Goal: Task Accomplishment & Management: Manage account settings

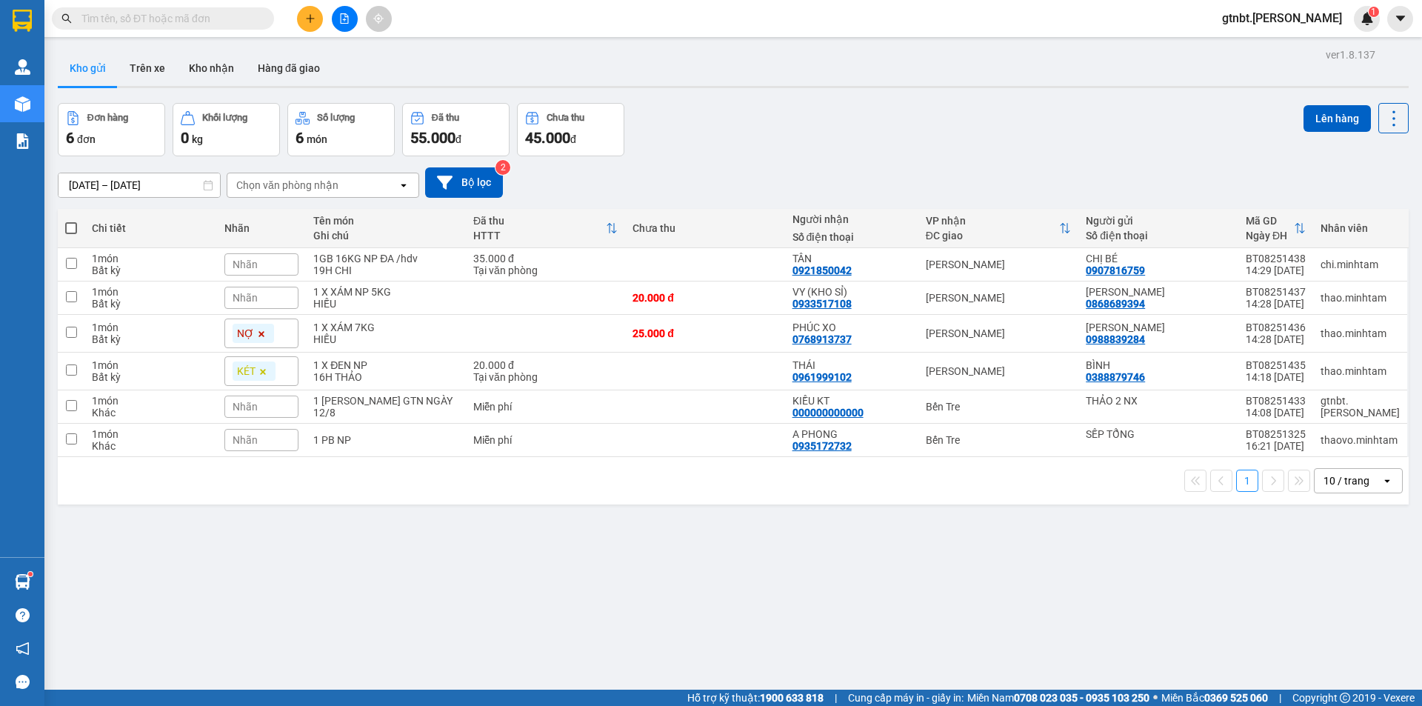
click at [1284, 16] on span "gtnbt.minhtam" at bounding box center [1282, 18] width 144 height 19
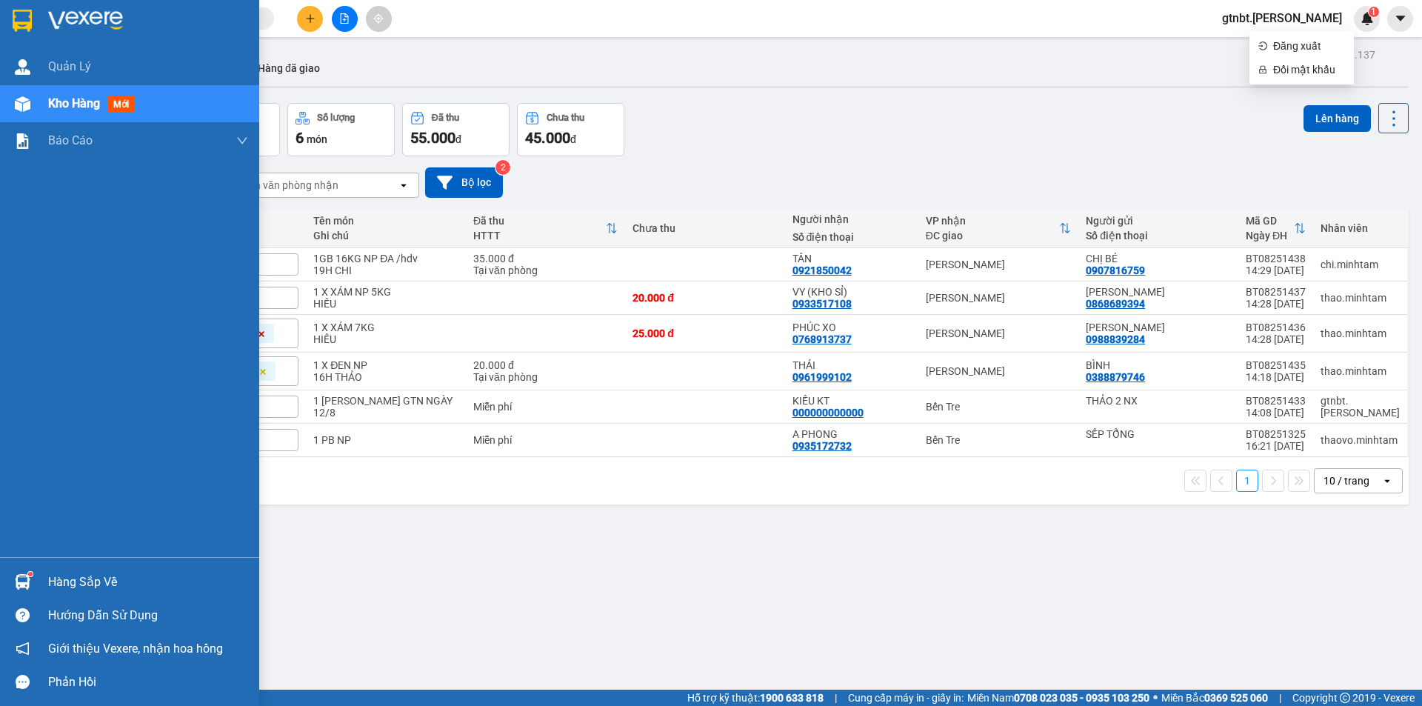
click at [16, 32] on div at bounding box center [23, 20] width 26 height 26
click at [1298, 20] on span "gtnbt.minhtam" at bounding box center [1282, 18] width 144 height 19
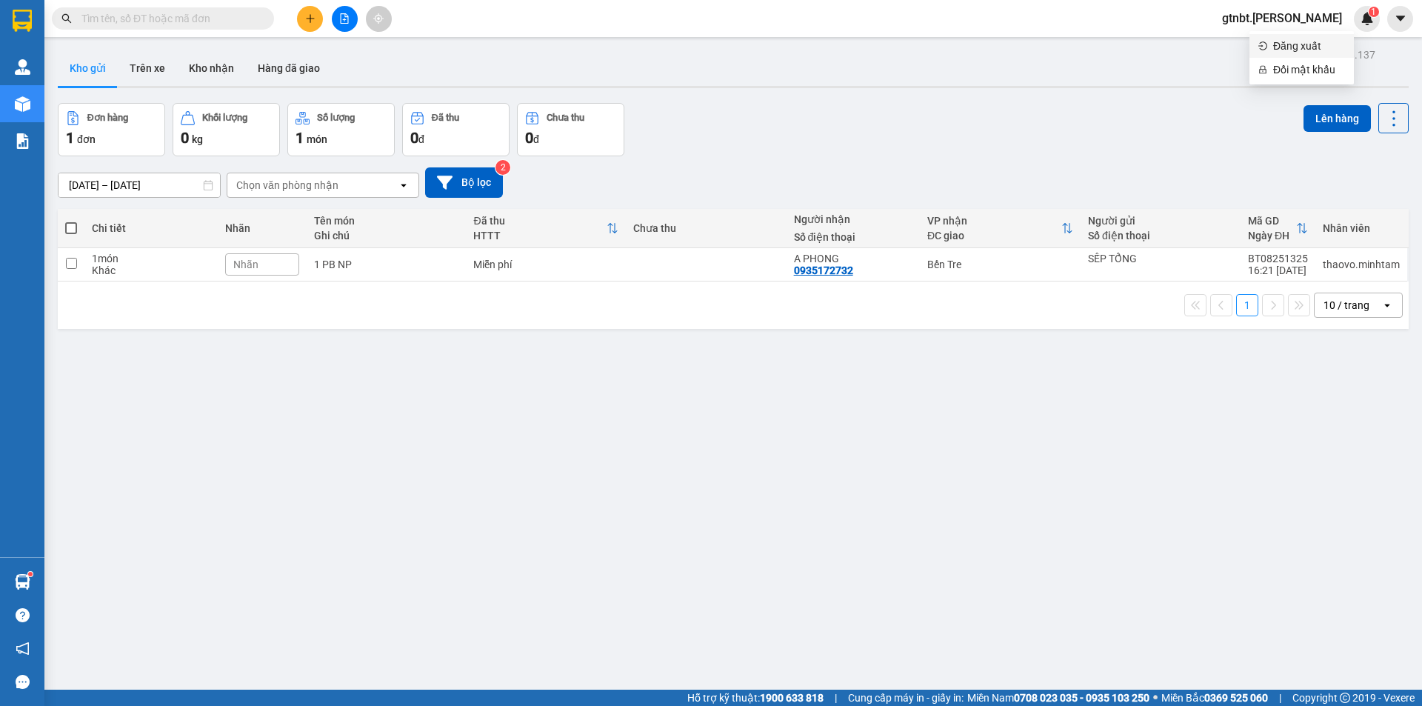
click at [1284, 43] on span "Đăng xuất" at bounding box center [1309, 46] width 72 height 16
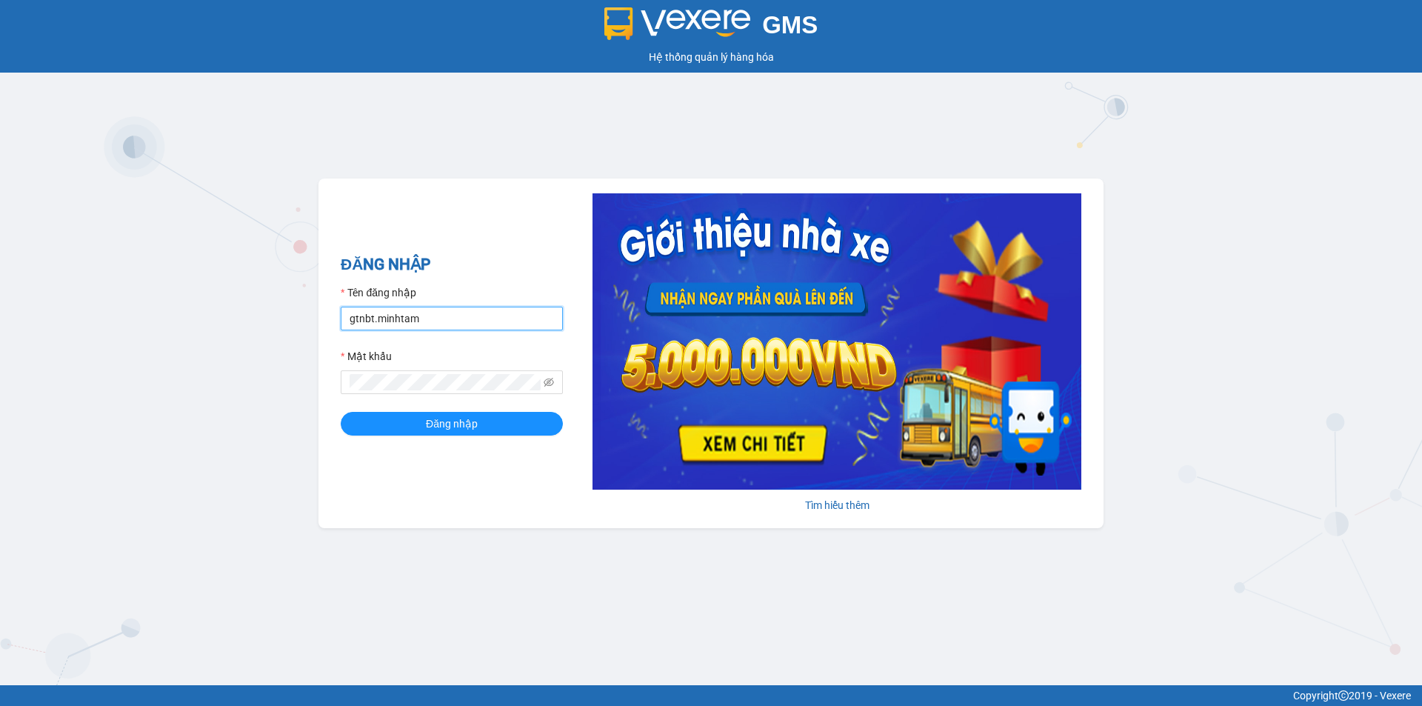
click at [435, 316] on input "gtnbt.minhtam" at bounding box center [452, 319] width 222 height 24
drag, startPoint x: 371, startPoint y: 321, endPoint x: 296, endPoint y: 328, distance: 75.1
click at [296, 328] on div "GMS Hệ thống quản lý hàng hóa ĐĂNG NHẬP Tên đăng nhập gtnbt.minhtam Mật khẩu Đă…" at bounding box center [711, 342] width 1422 height 685
type input "thaovo.minhtam"
click at [341, 412] on button "Đăng nhập" at bounding box center [452, 424] width 222 height 24
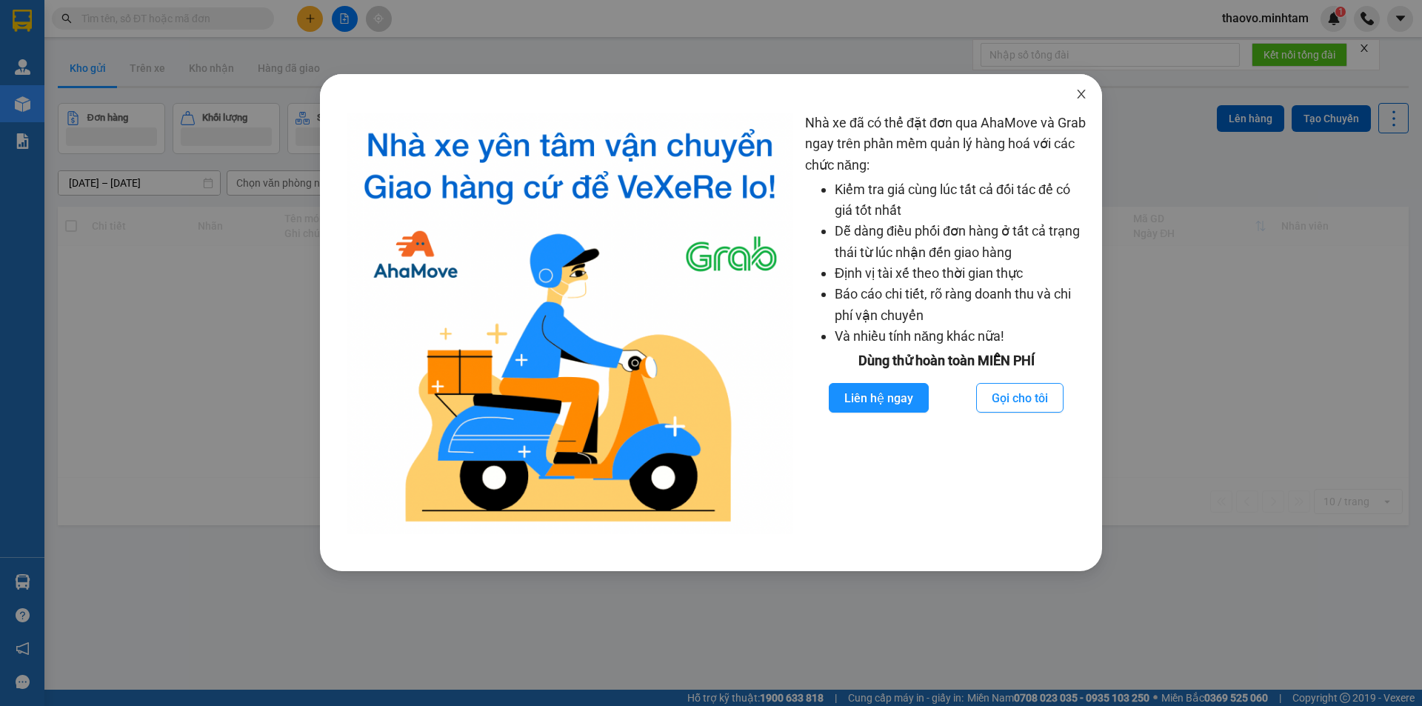
click at [1078, 99] on icon "close" at bounding box center [1081, 94] width 8 height 9
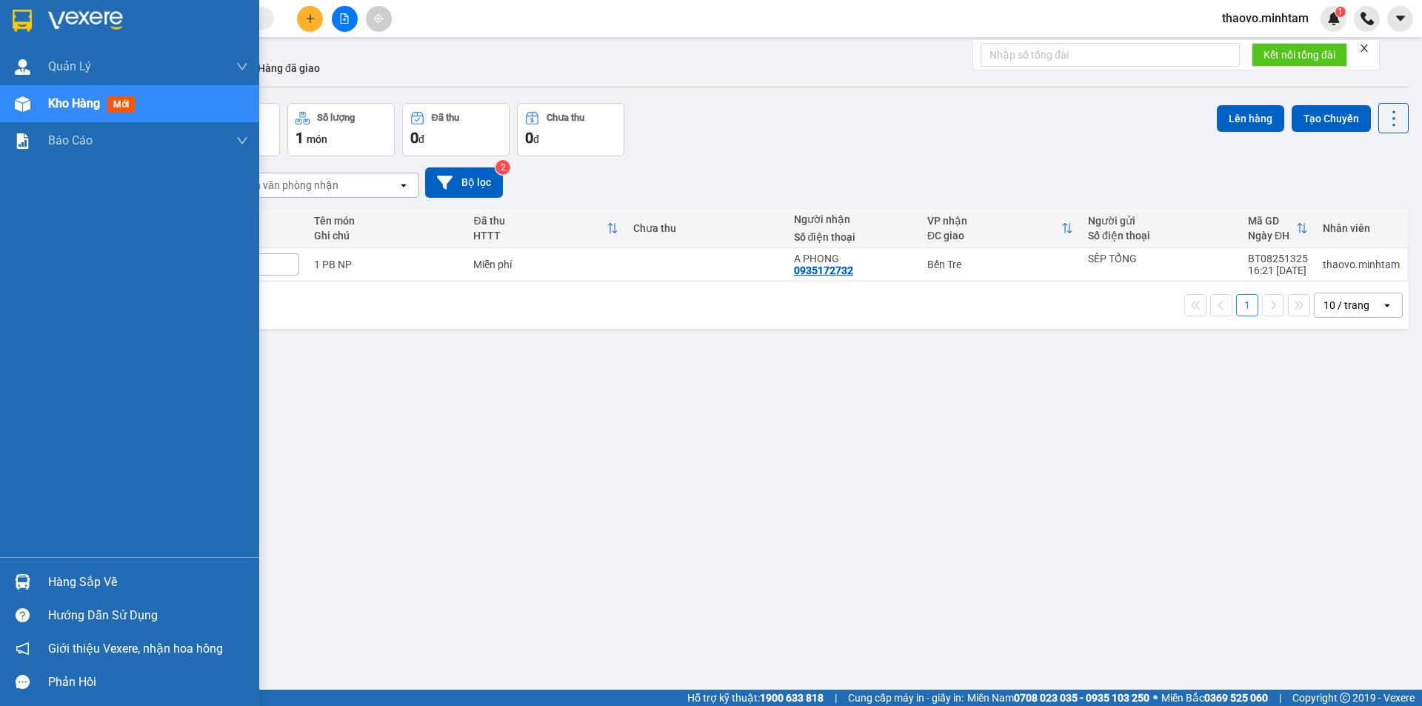
click at [36, 16] on div at bounding box center [129, 24] width 259 height 48
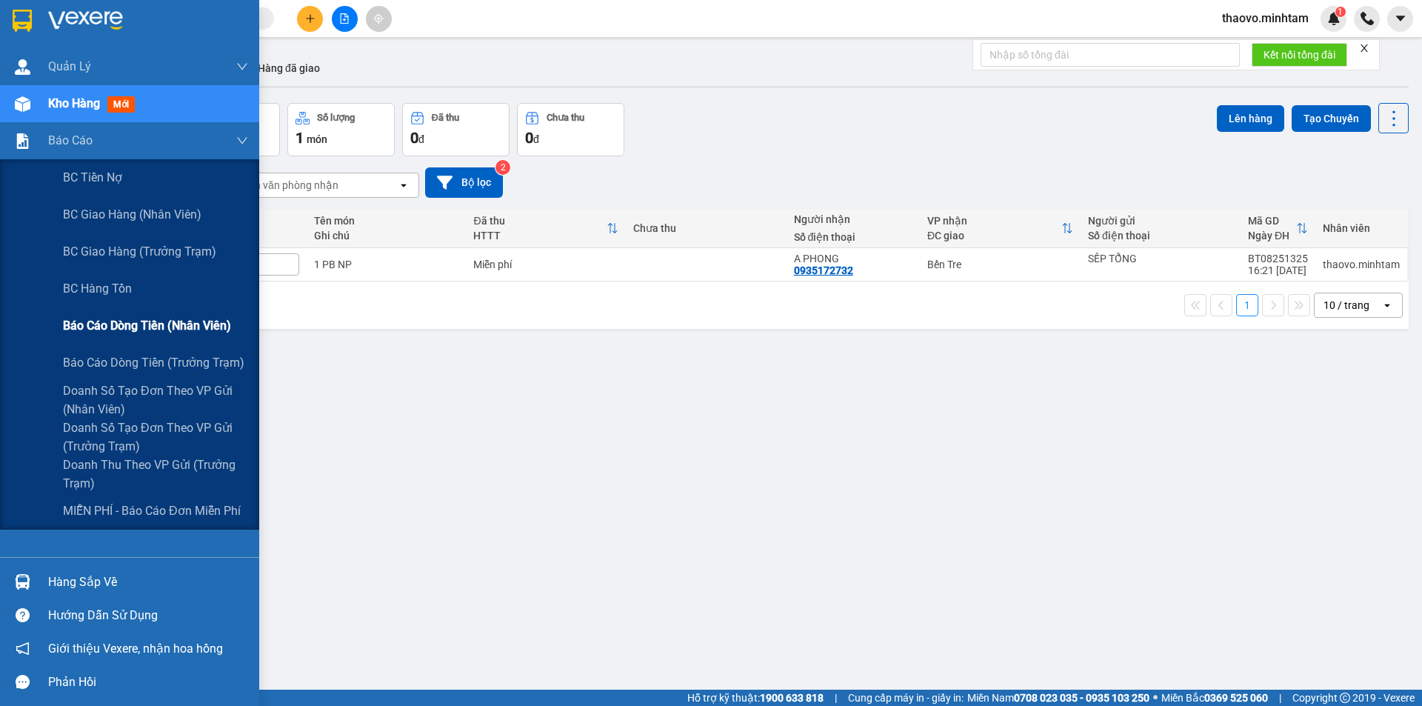
click at [106, 323] on span "Báo cáo dòng tiền (nhân viên)" at bounding box center [147, 325] width 168 height 19
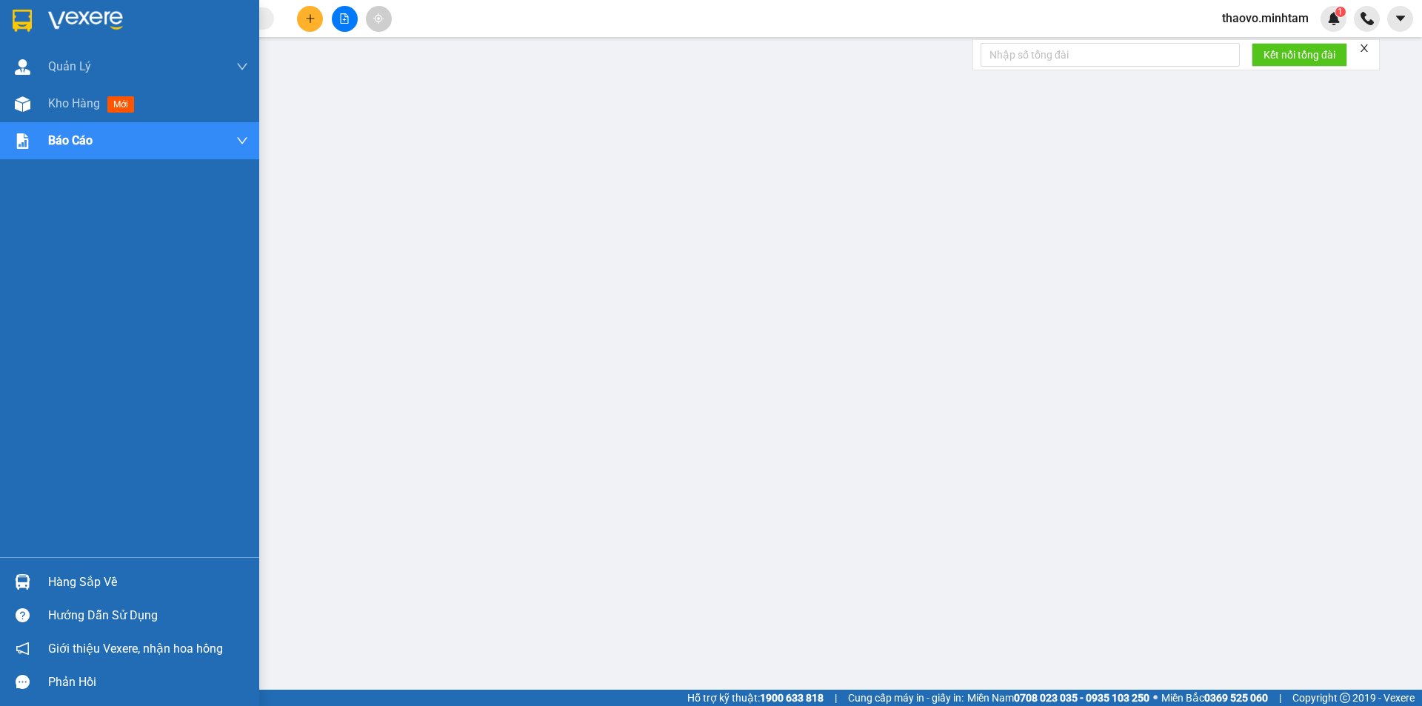
click at [1, 21] on div at bounding box center [129, 24] width 259 height 48
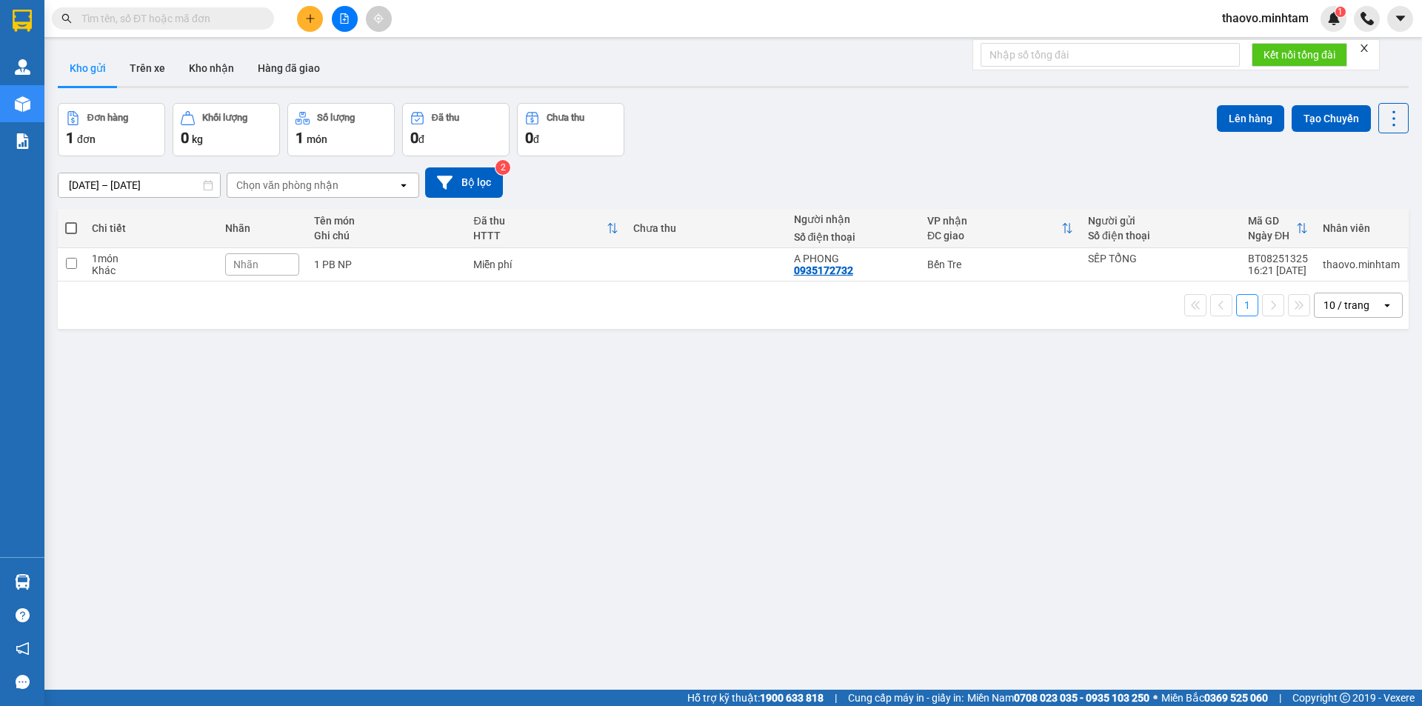
click at [1228, 21] on span "thaovo.minhtam" at bounding box center [1265, 18] width 110 height 19
click at [1243, 47] on span "Đăng xuất" at bounding box center [1272, 46] width 80 height 16
